Goal: Information Seeking & Learning: Compare options

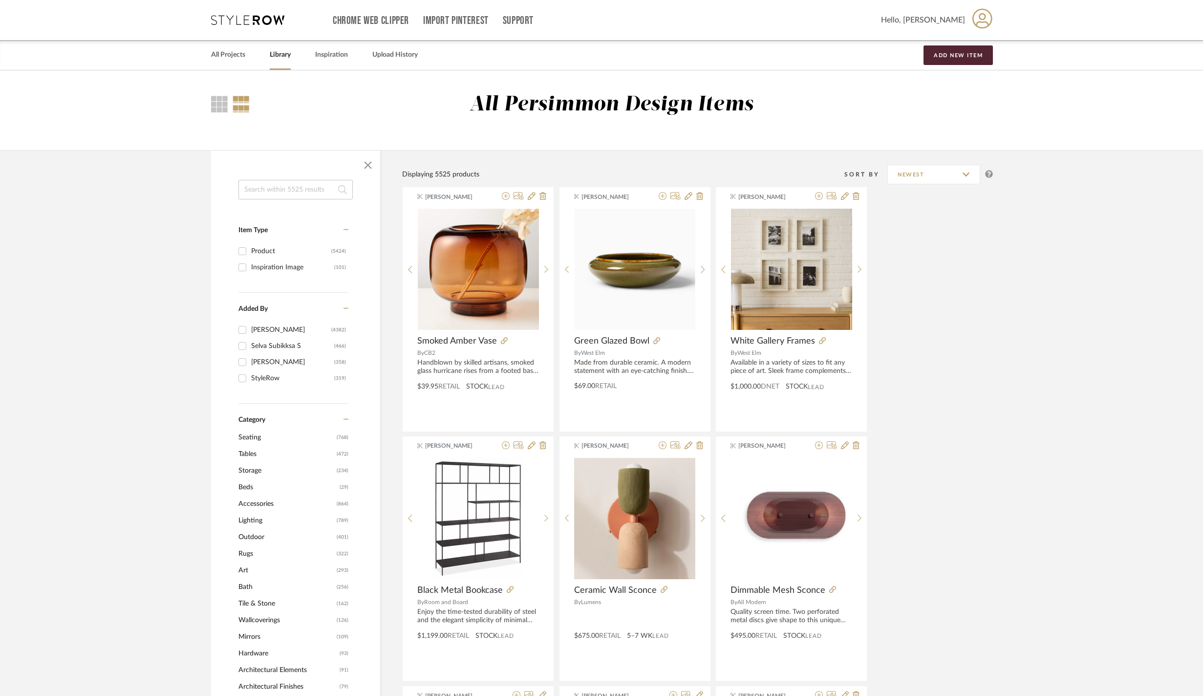
click at [291, 52] on link "Library" at bounding box center [280, 54] width 21 height 13
click at [291, 50] on link "Library" at bounding box center [280, 54] width 21 height 13
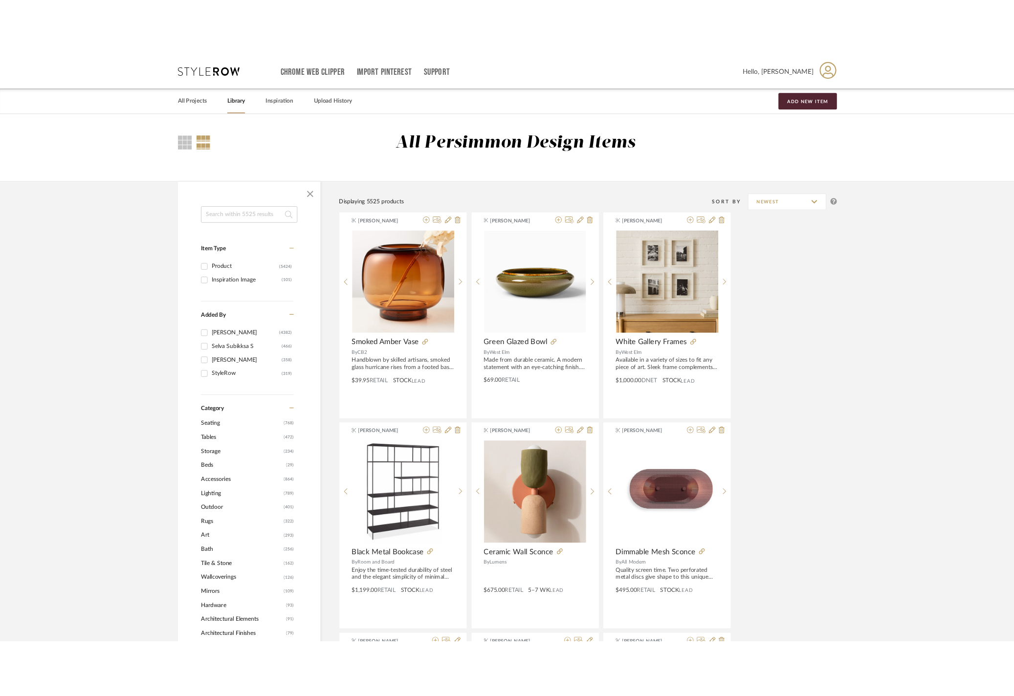
scroll to position [154, 0]
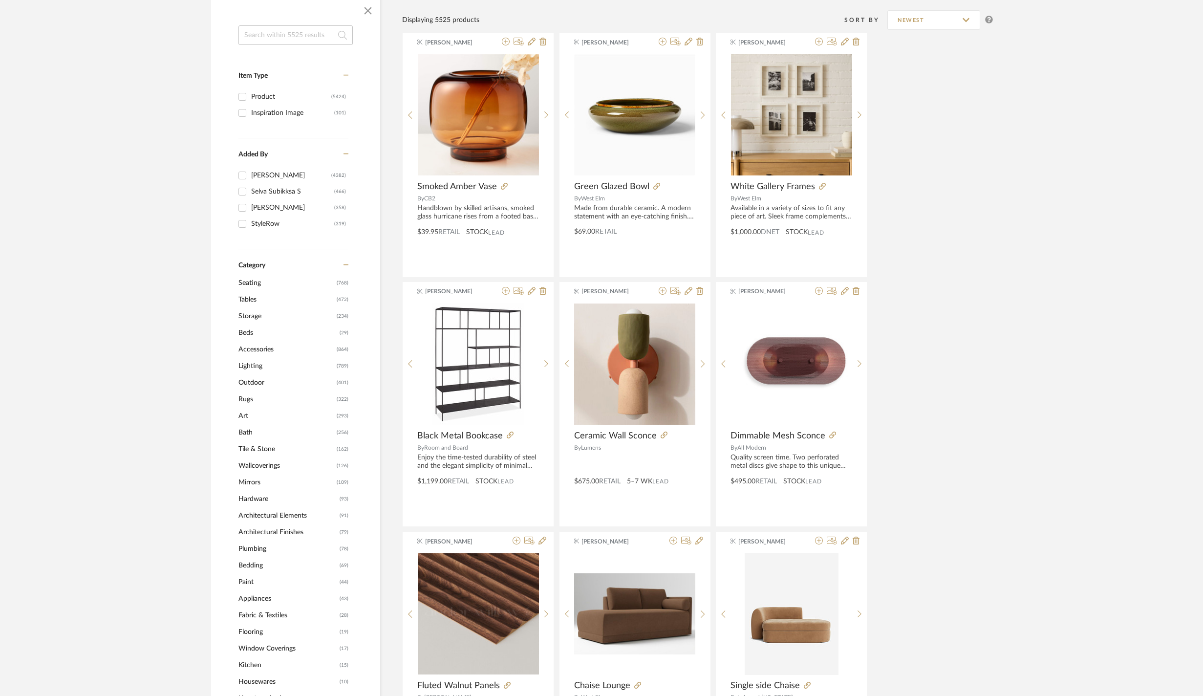
click at [255, 405] on span "Rugs" at bounding box center [286, 399] width 96 height 17
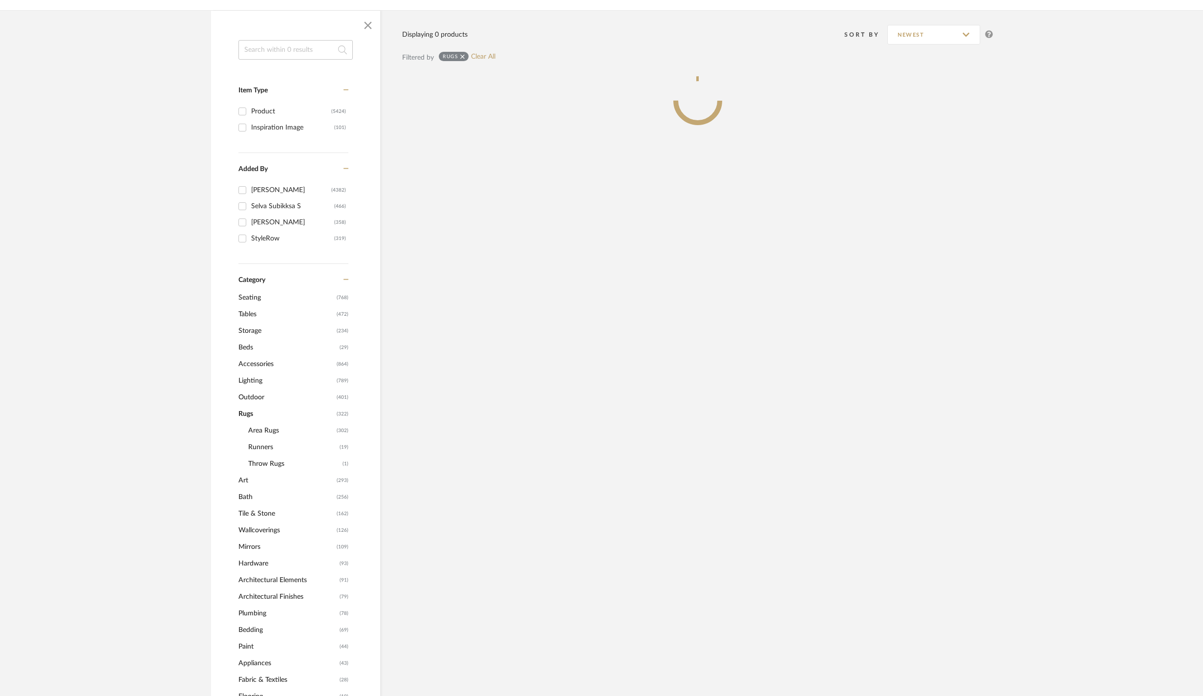
click at [273, 435] on div "Rugs (322) Area Rugs (302) Runners (19) Throw Rugs (1)" at bounding box center [293, 439] width 110 height 66
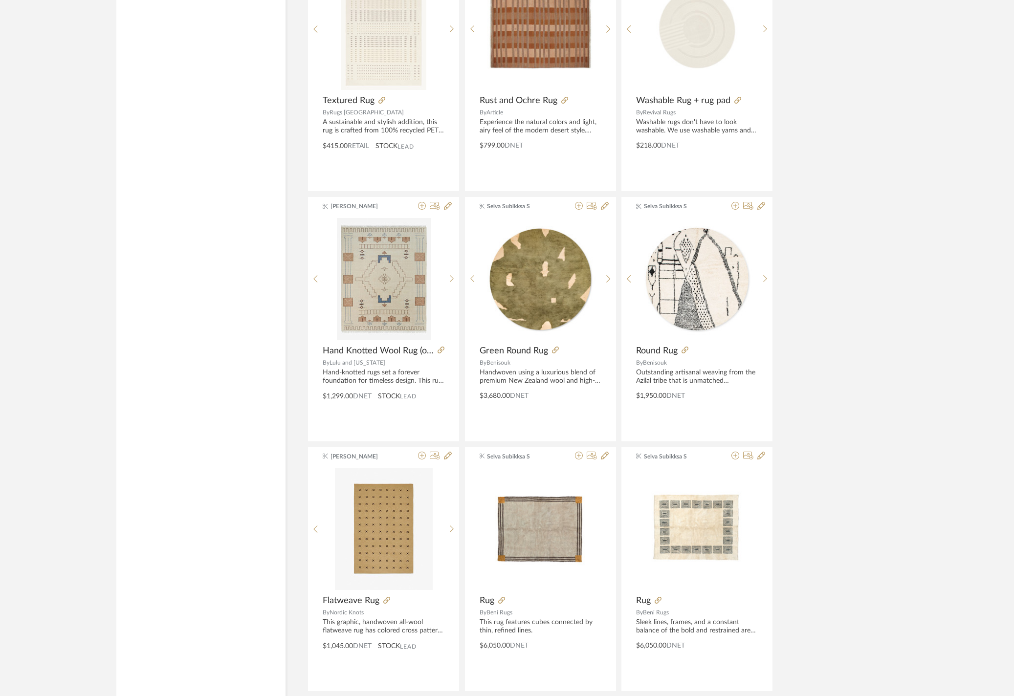
scroll to position [2626, 0]
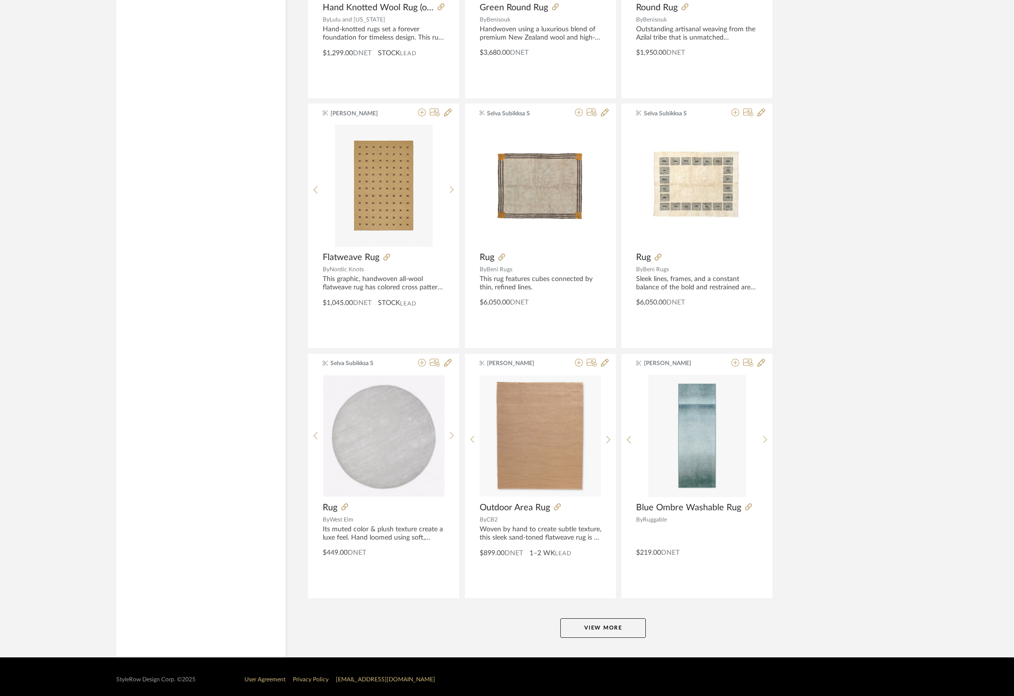
click at [624, 634] on button "View More" at bounding box center [603, 628] width 86 height 20
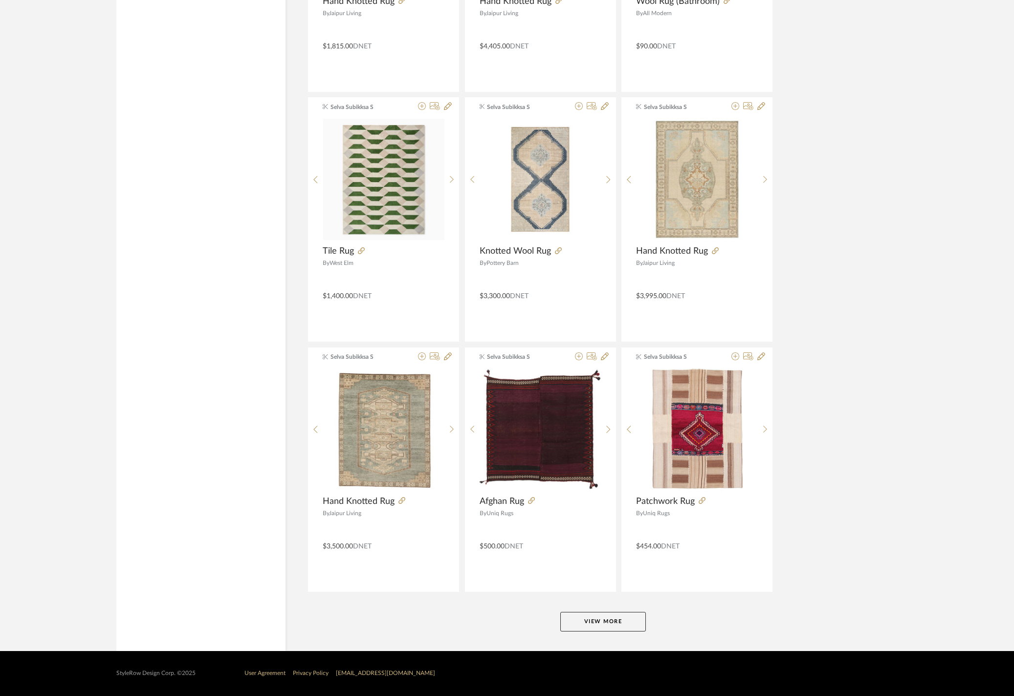
scroll to position [5655, 0]
click at [612, 626] on button "View More" at bounding box center [603, 622] width 86 height 20
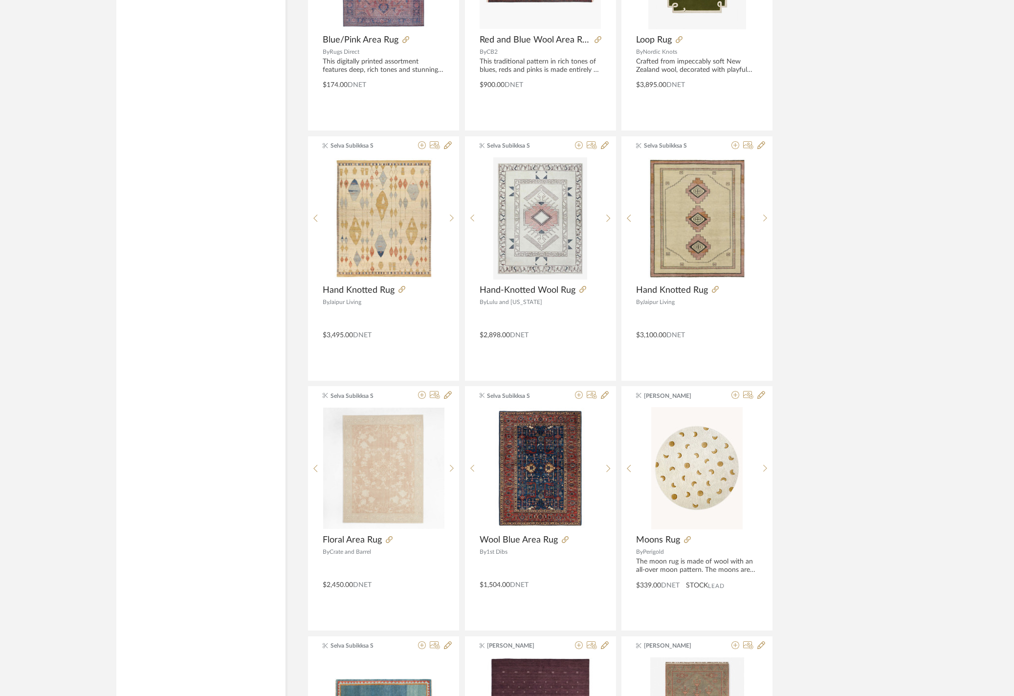
scroll to position [6702, 0]
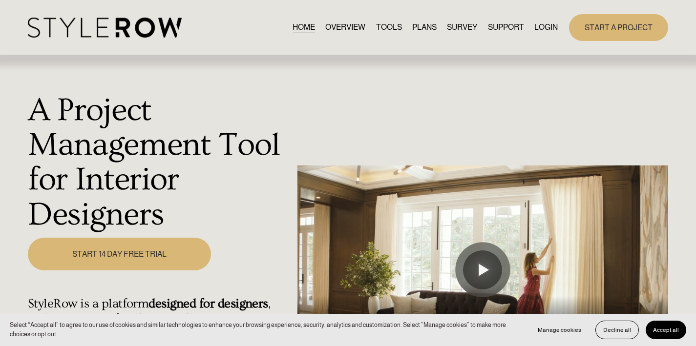
click at [543, 22] on link "LOGIN" at bounding box center [546, 27] width 23 height 13
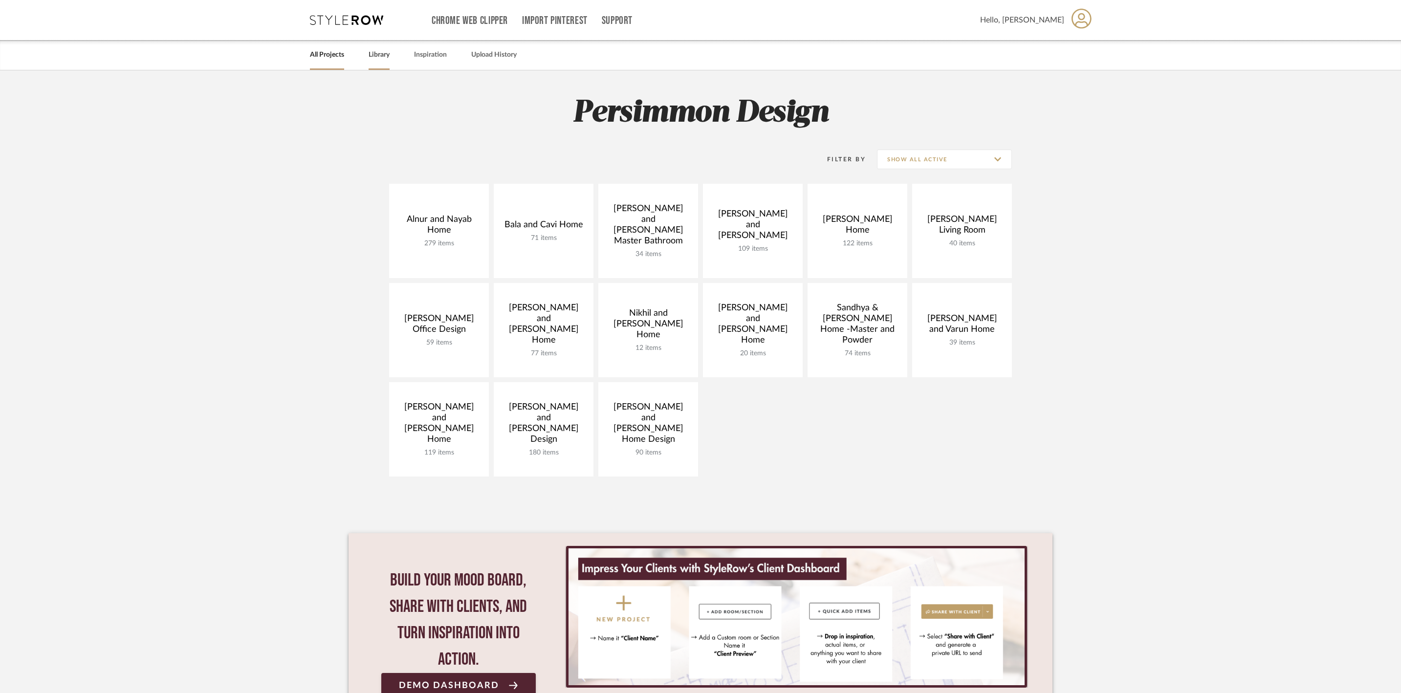
click at [389, 56] on link "Library" at bounding box center [378, 54] width 21 height 13
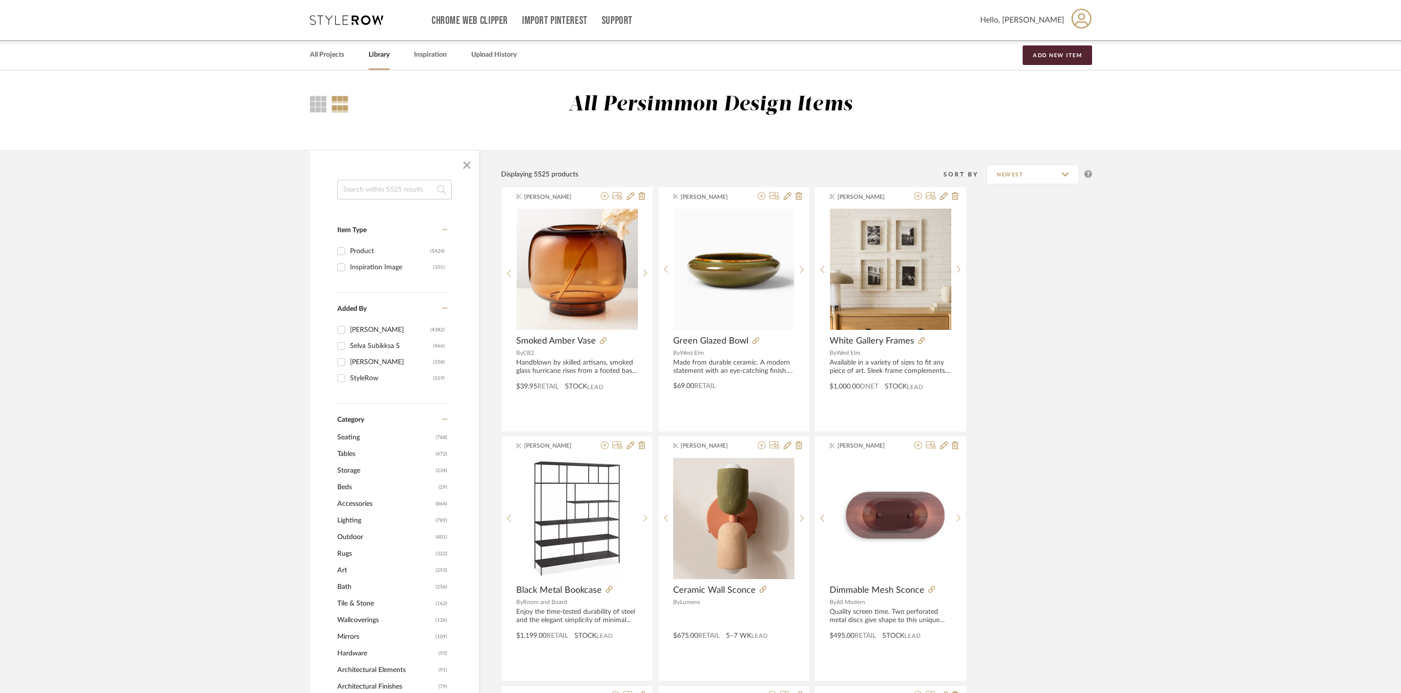
scroll to position [26, 0]
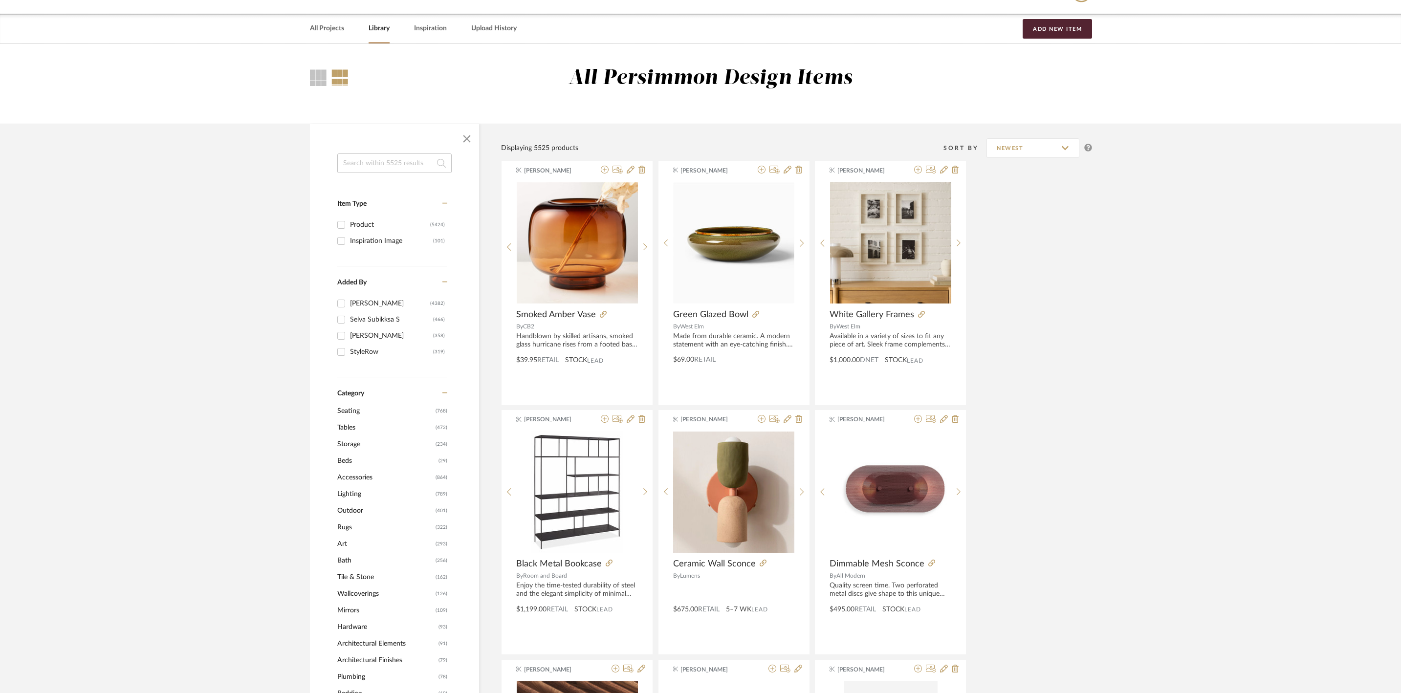
click at [352, 429] on span "Tables" at bounding box center [385, 427] width 96 height 17
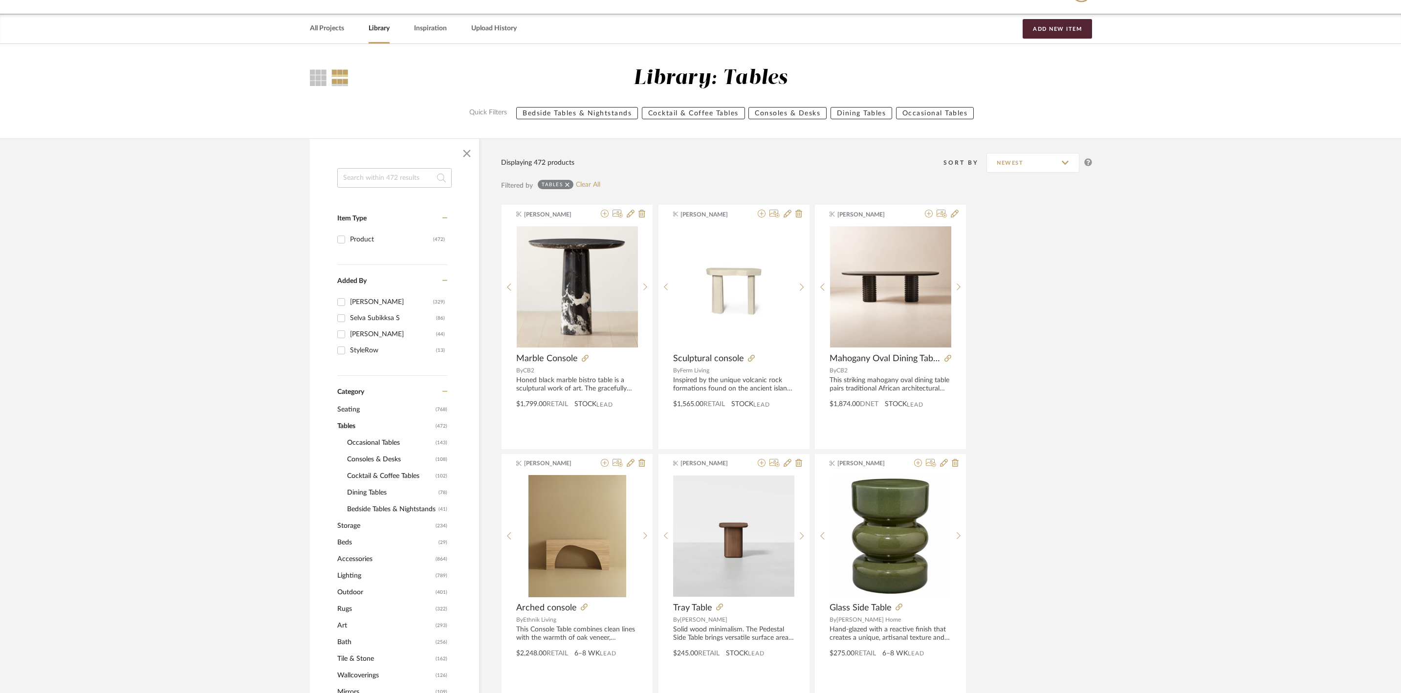
click at [387, 479] on span "Cocktail & Coffee Tables" at bounding box center [390, 476] width 86 height 17
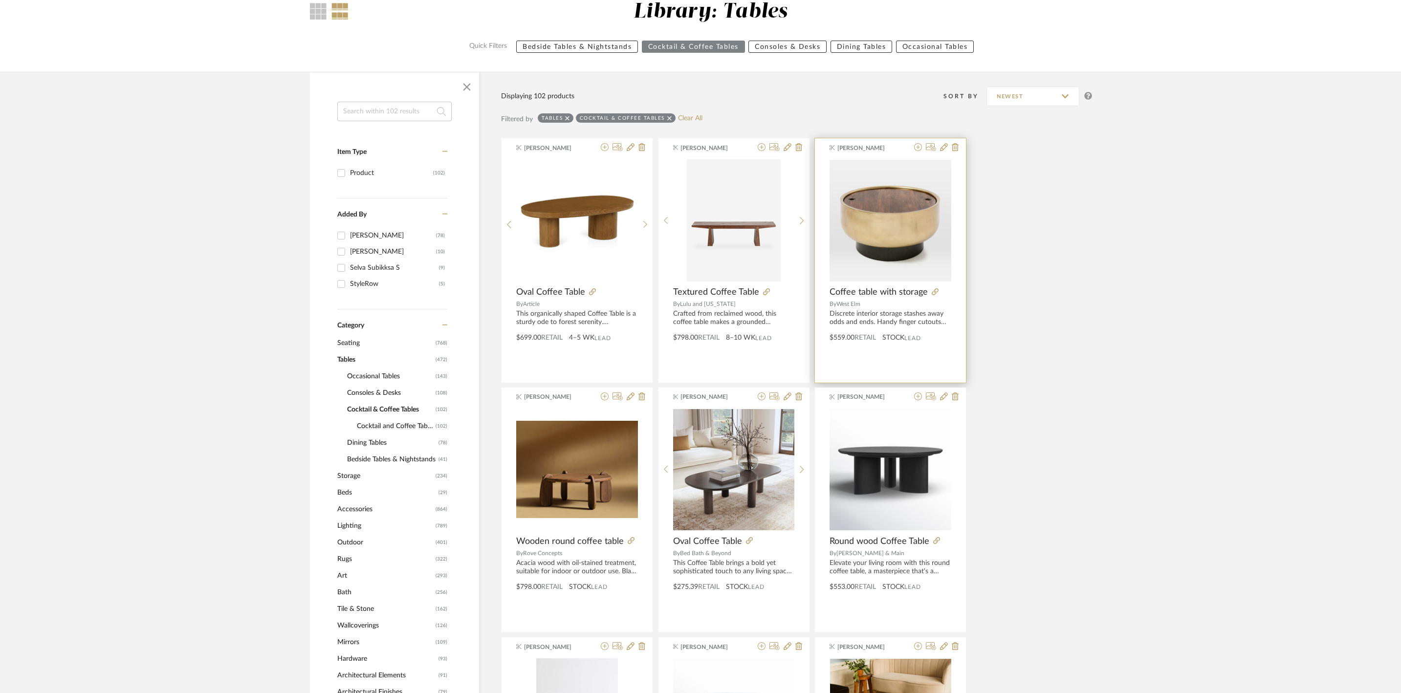
scroll to position [108, 0]
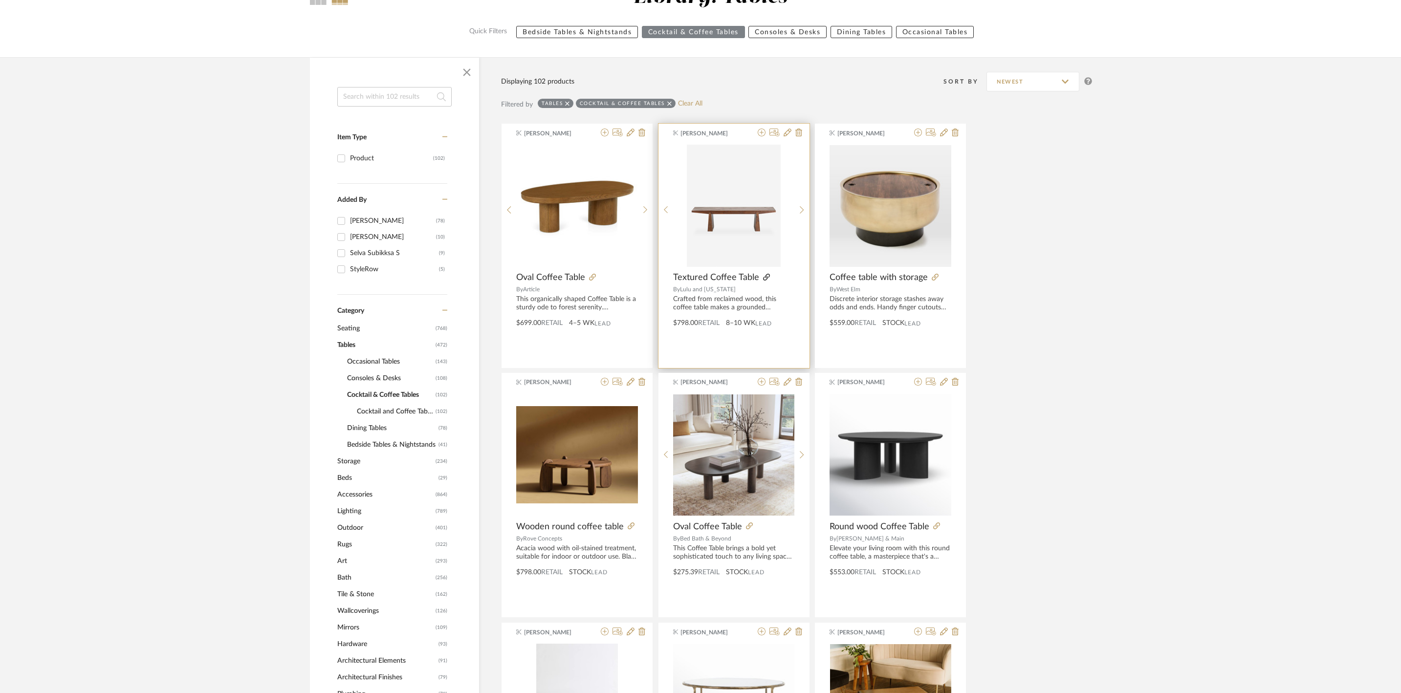
click at [766, 280] on icon at bounding box center [766, 277] width 7 height 7
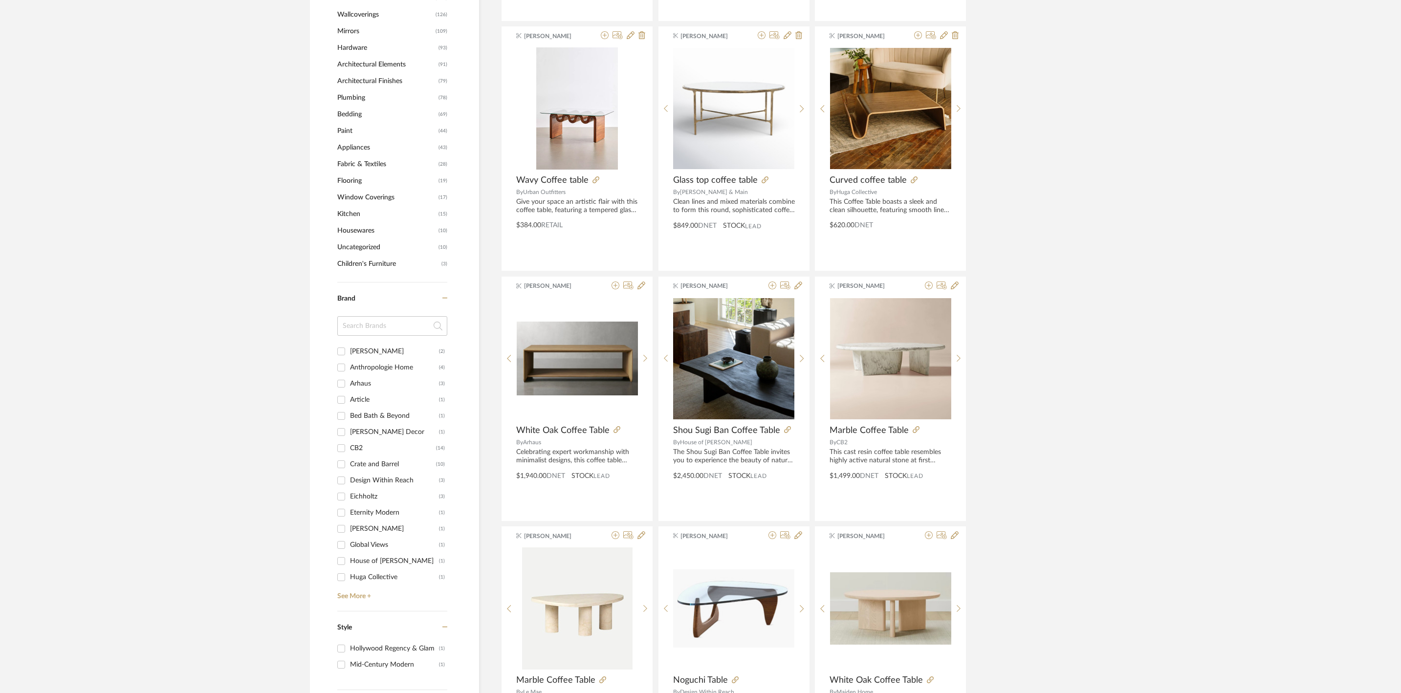
scroll to position [717, 0]
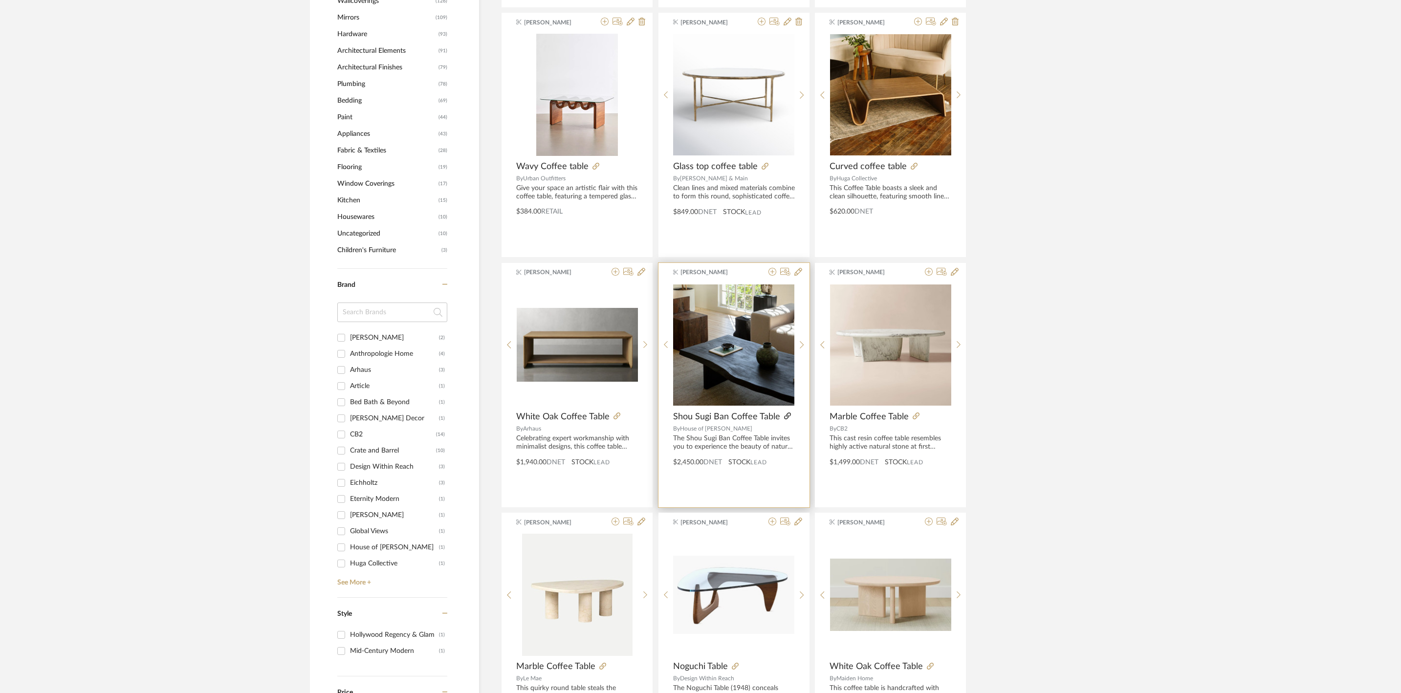
click at [787, 419] on icon at bounding box center [787, 415] width 7 height 7
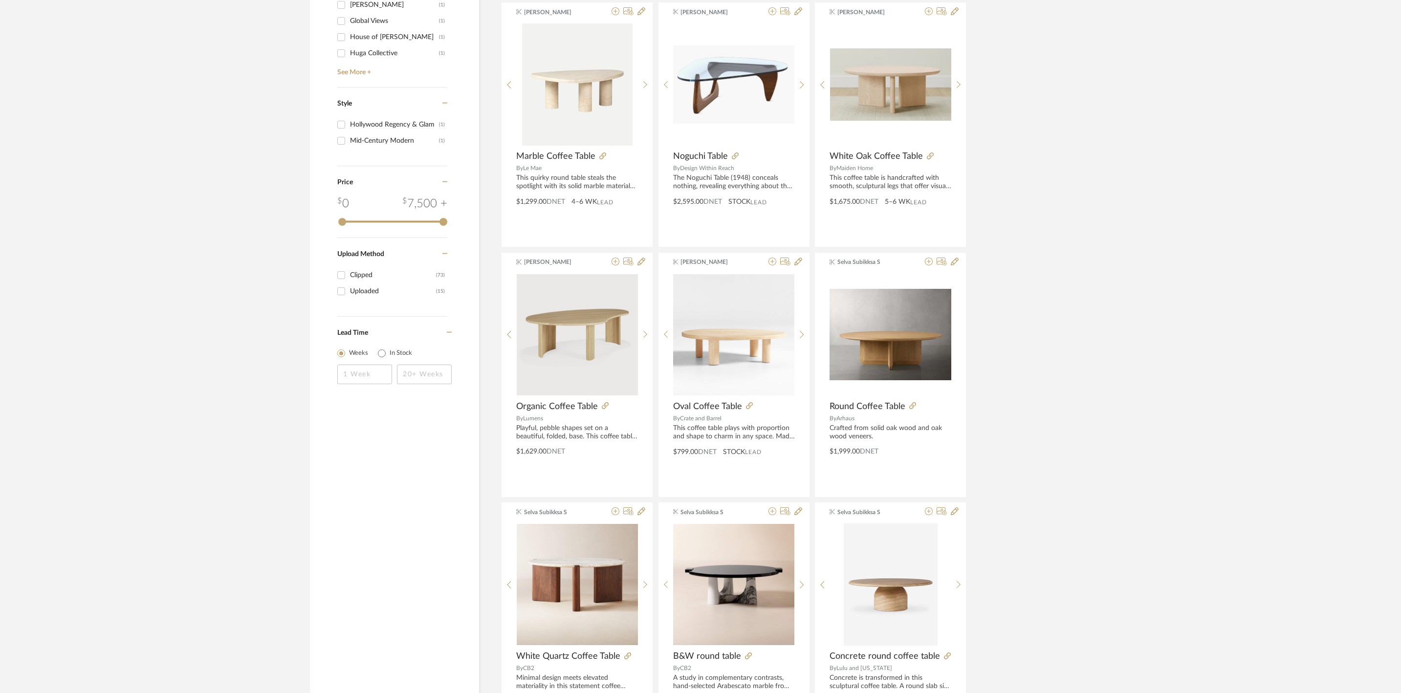
scroll to position [1242, 0]
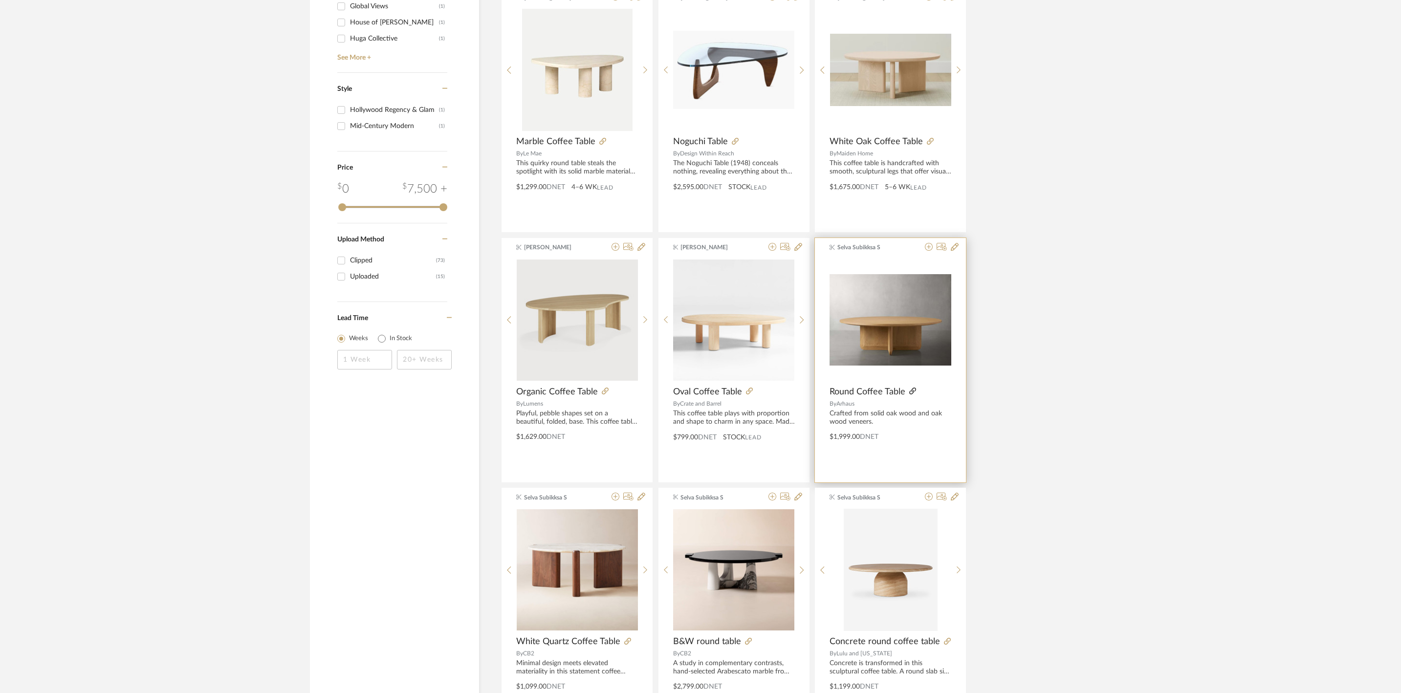
click at [916, 394] on icon at bounding box center [912, 391] width 7 height 7
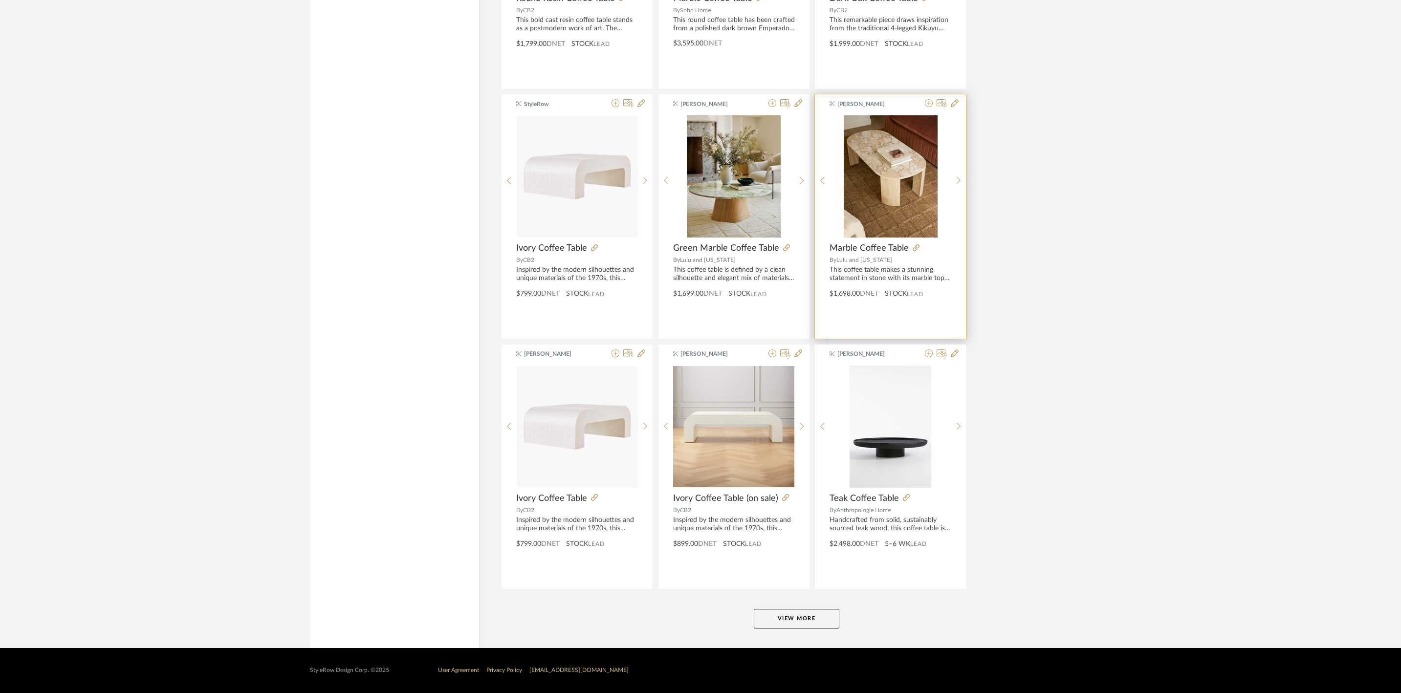
scroll to position [2647, 0]
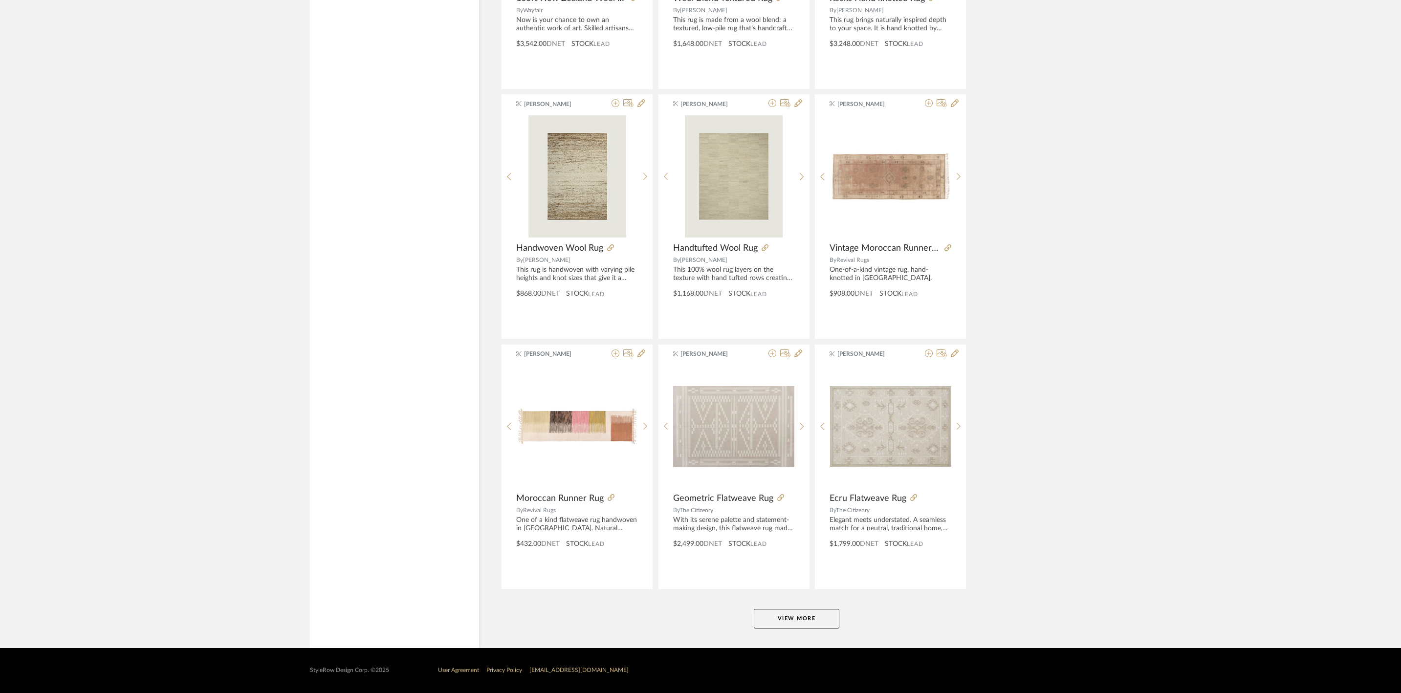
scroll to position [8670, 0]
